Goal: Information Seeking & Learning: Learn about a topic

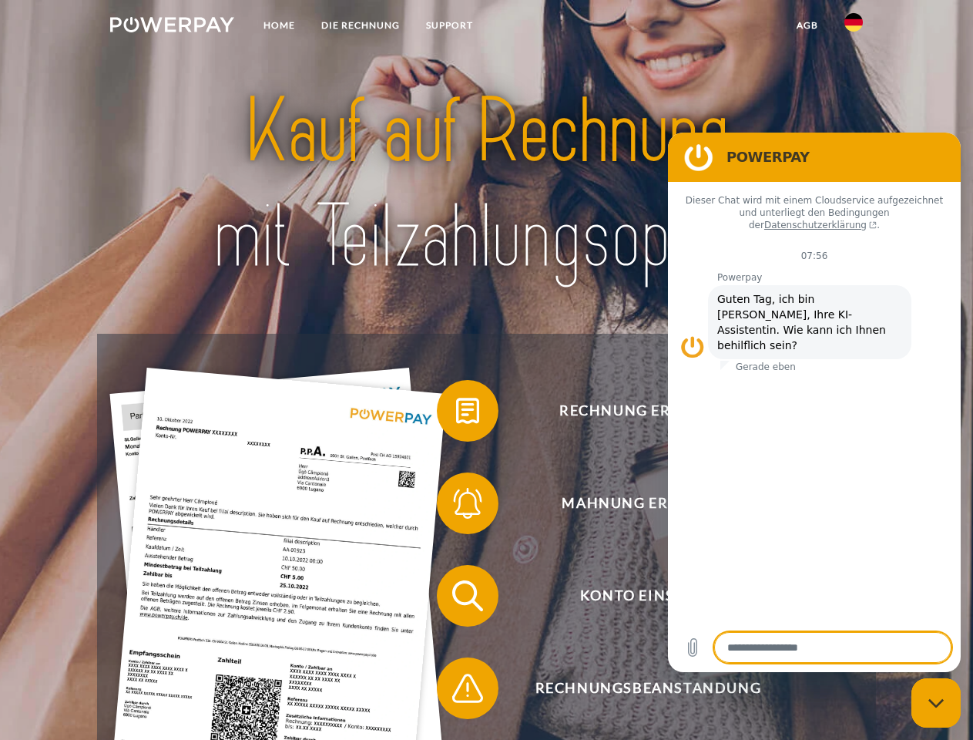
click at [172, 27] on img at bounding box center [172, 24] width 124 height 15
click at [854, 27] on img at bounding box center [854, 22] width 18 height 18
click at [807, 25] on link "agb" at bounding box center [808, 26] width 48 height 28
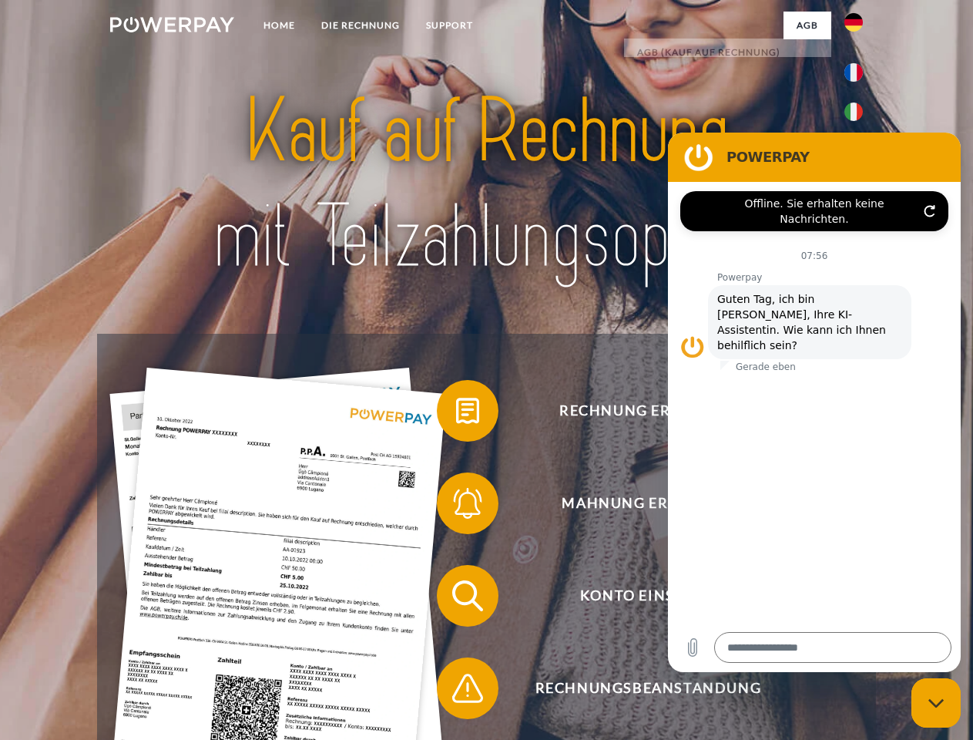
click at [456, 414] on span at bounding box center [444, 410] width 77 height 77
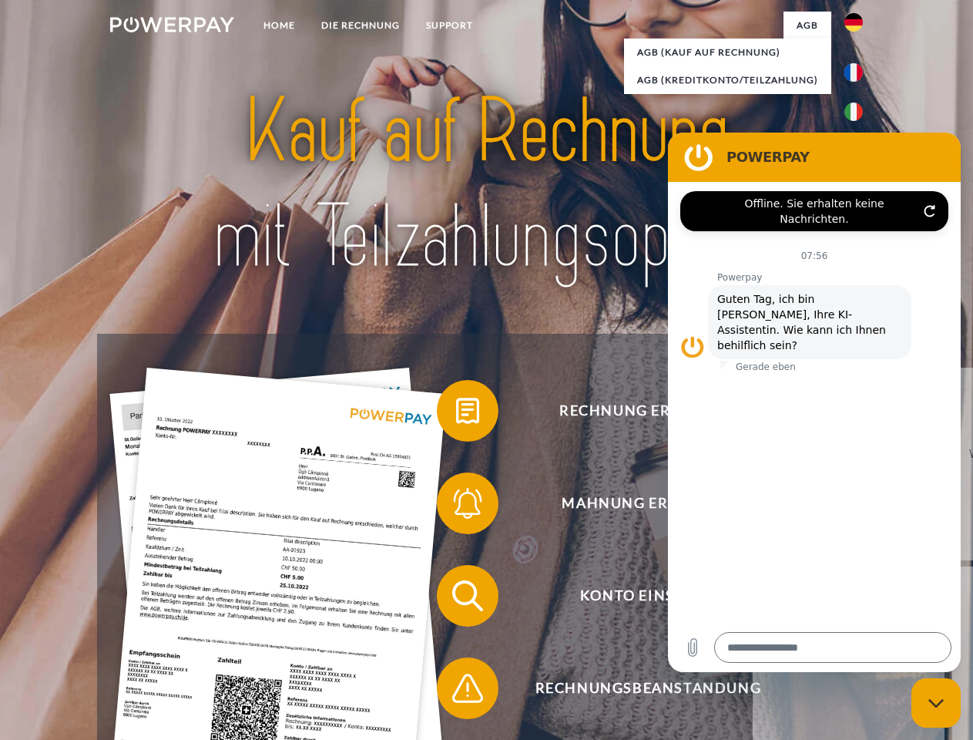
click at [456, 506] on span at bounding box center [444, 503] width 77 height 77
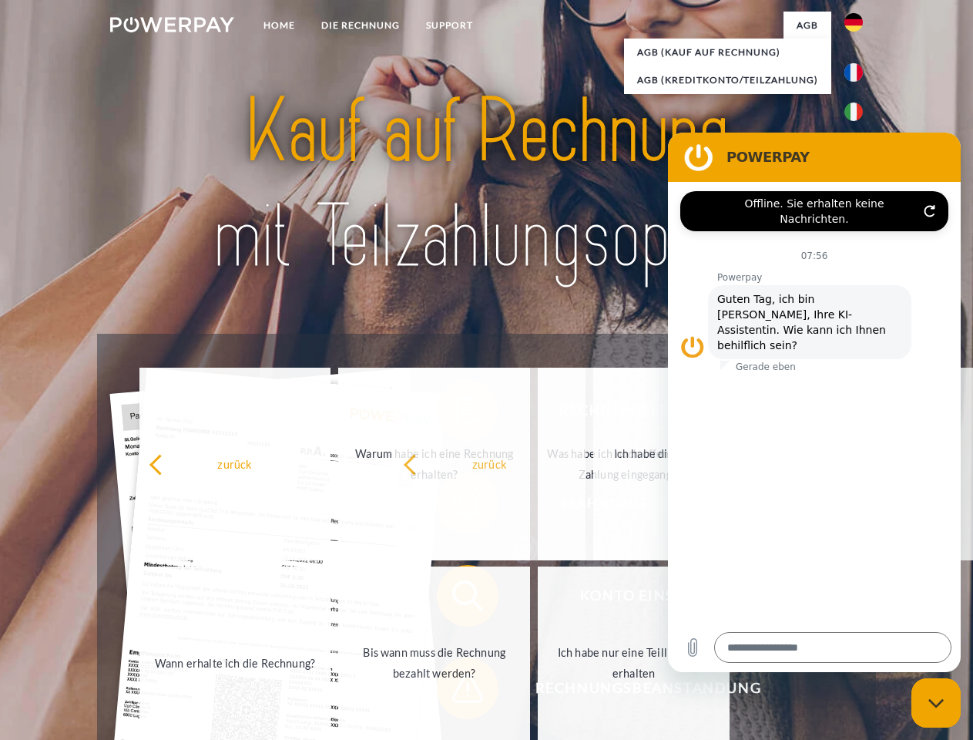
click at [456, 691] on span at bounding box center [444, 688] width 77 height 77
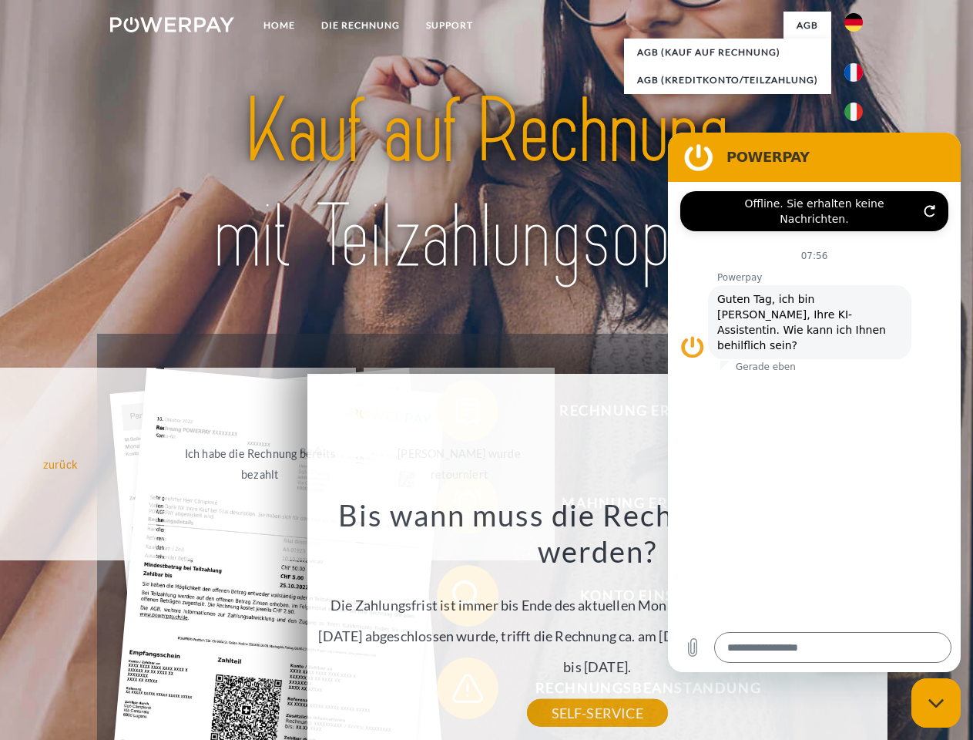
click at [936, 703] on icon "Messaging-Fenster schließen" at bounding box center [937, 703] width 16 height 10
type textarea "*"
